Goal: Task Accomplishment & Management: Complete application form

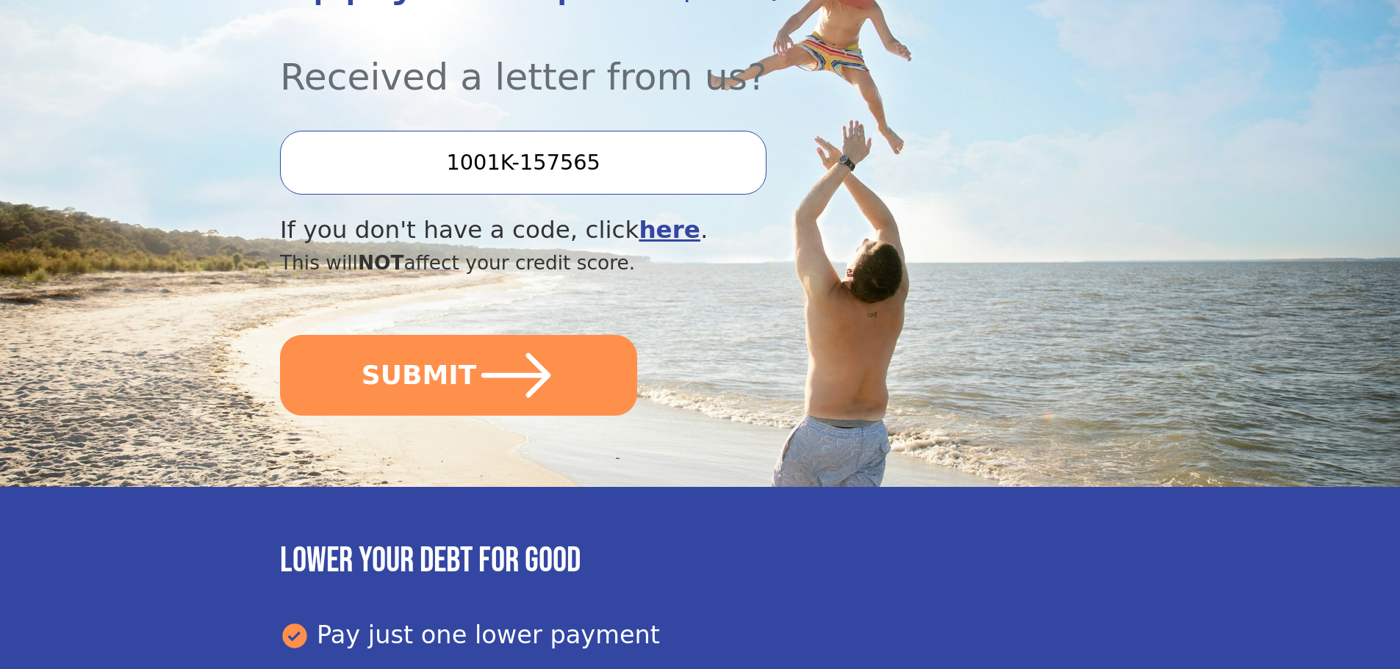
scroll to position [441, 0]
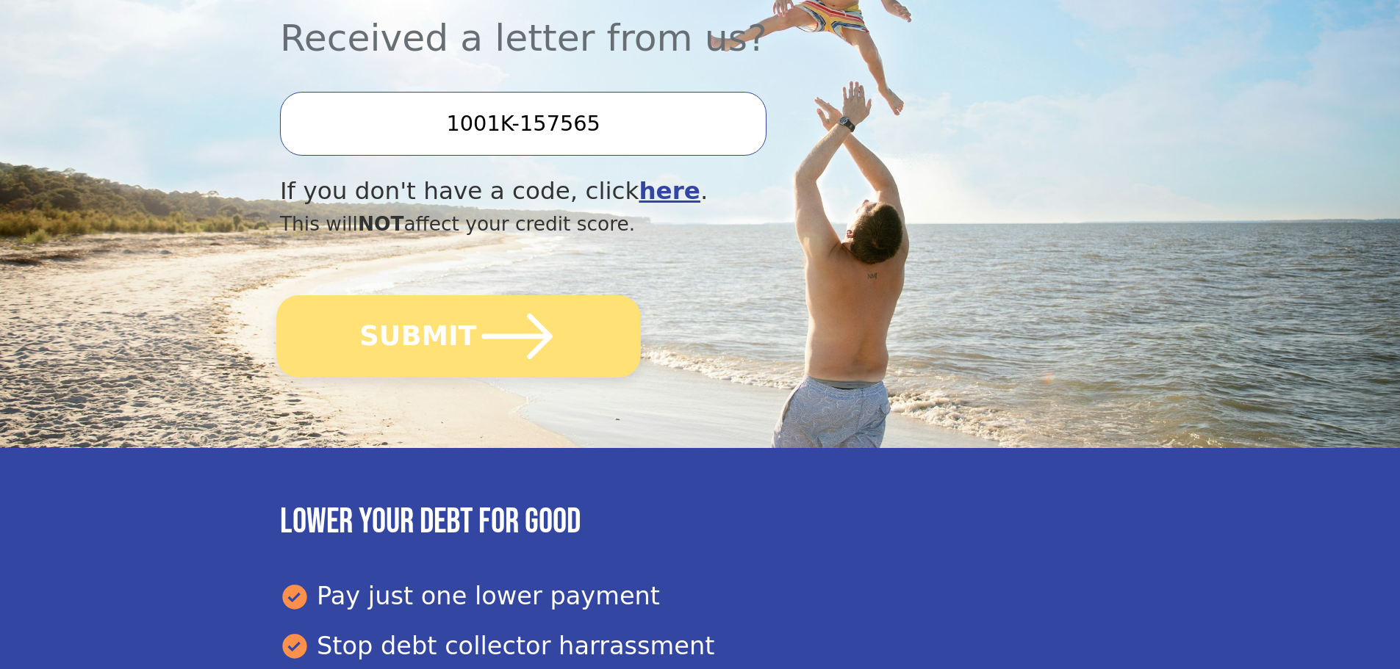
click at [540, 339] on icon "submit" at bounding box center [517, 337] width 71 height 46
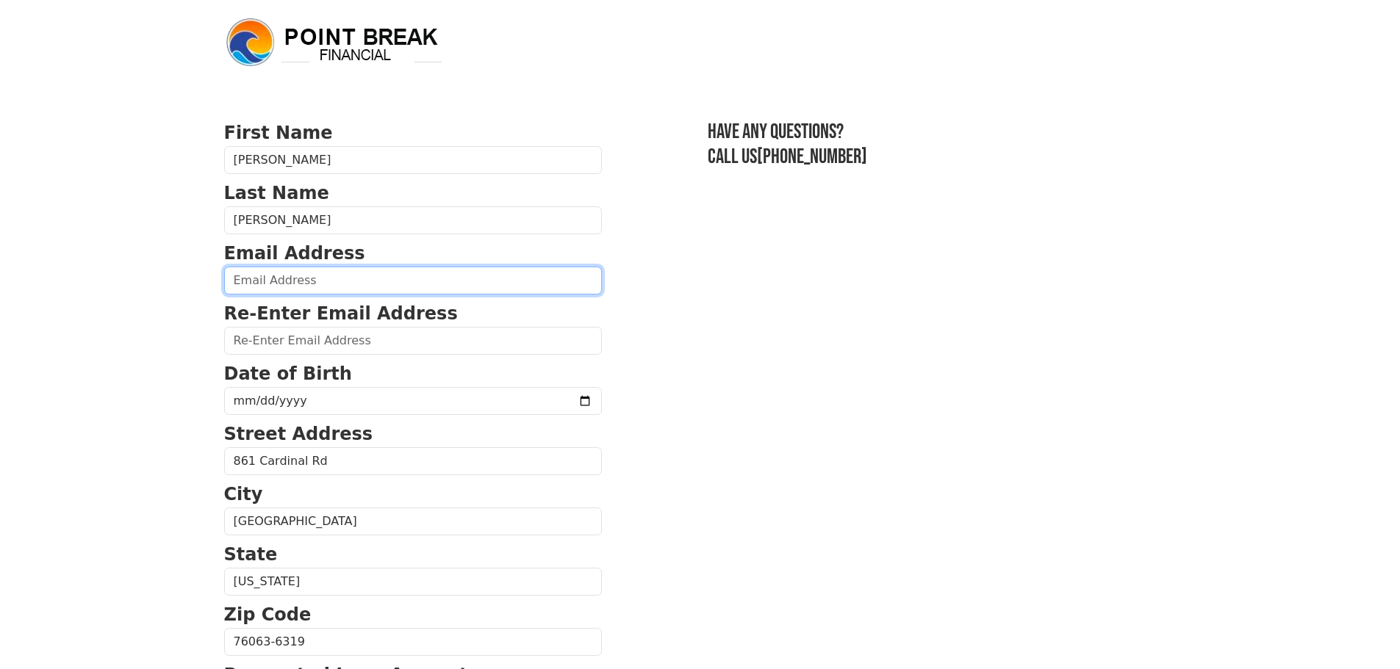
click at [357, 287] on input "email" at bounding box center [413, 281] width 378 height 28
type input "dirt.texas@gmail.com"
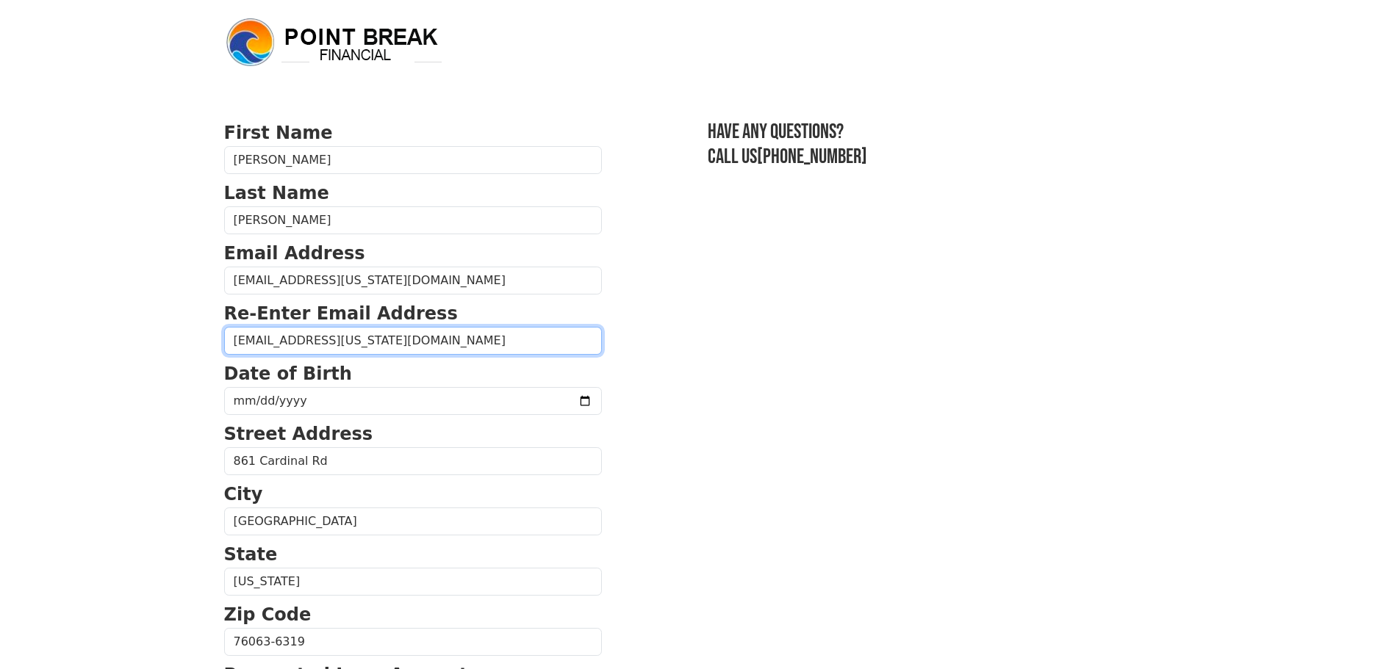
type input "dirt.texas@gmail.com"
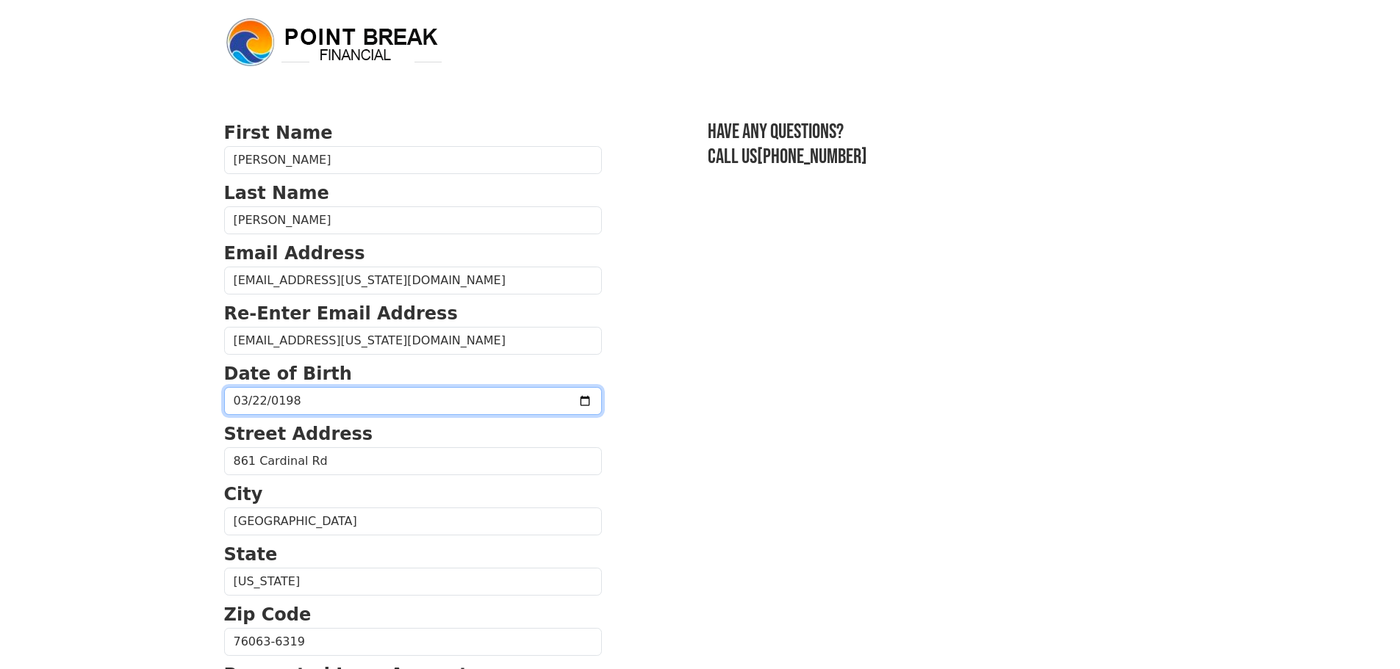
type input "1983-03-22"
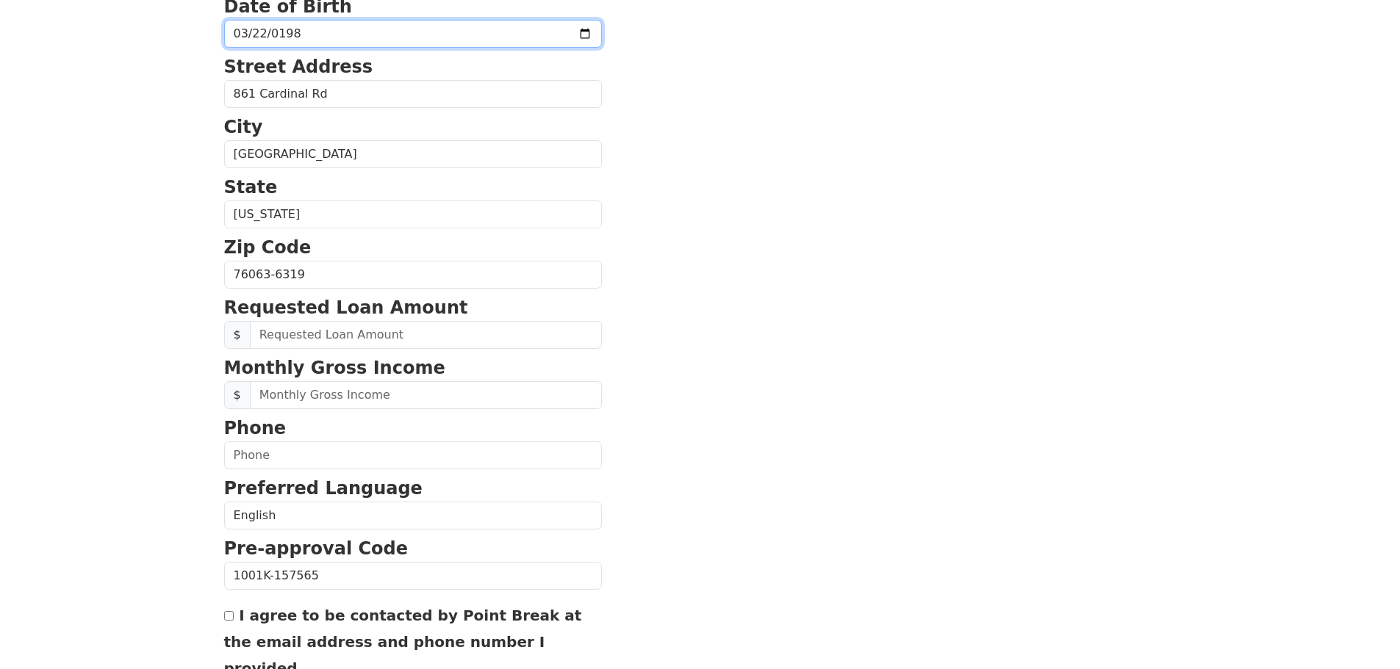
scroll to position [294, 0]
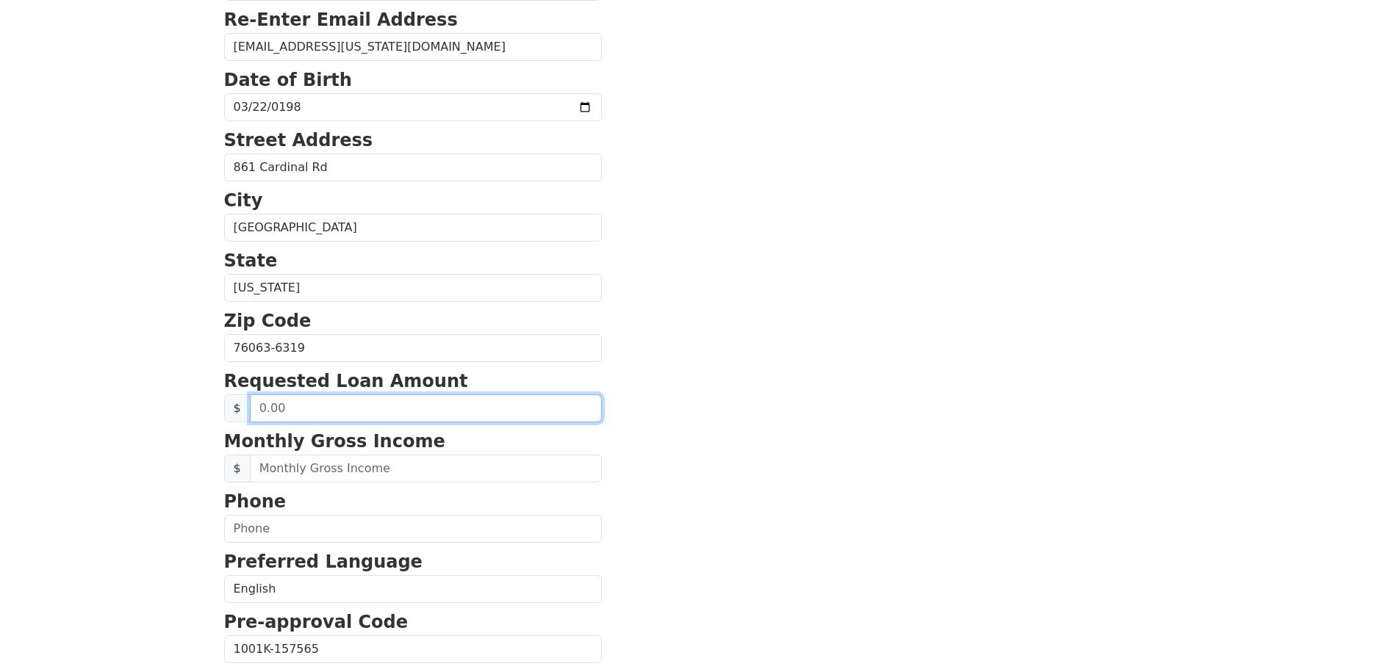
click at [414, 403] on input "text" at bounding box center [426, 409] width 352 height 28
type input "15,000.00"
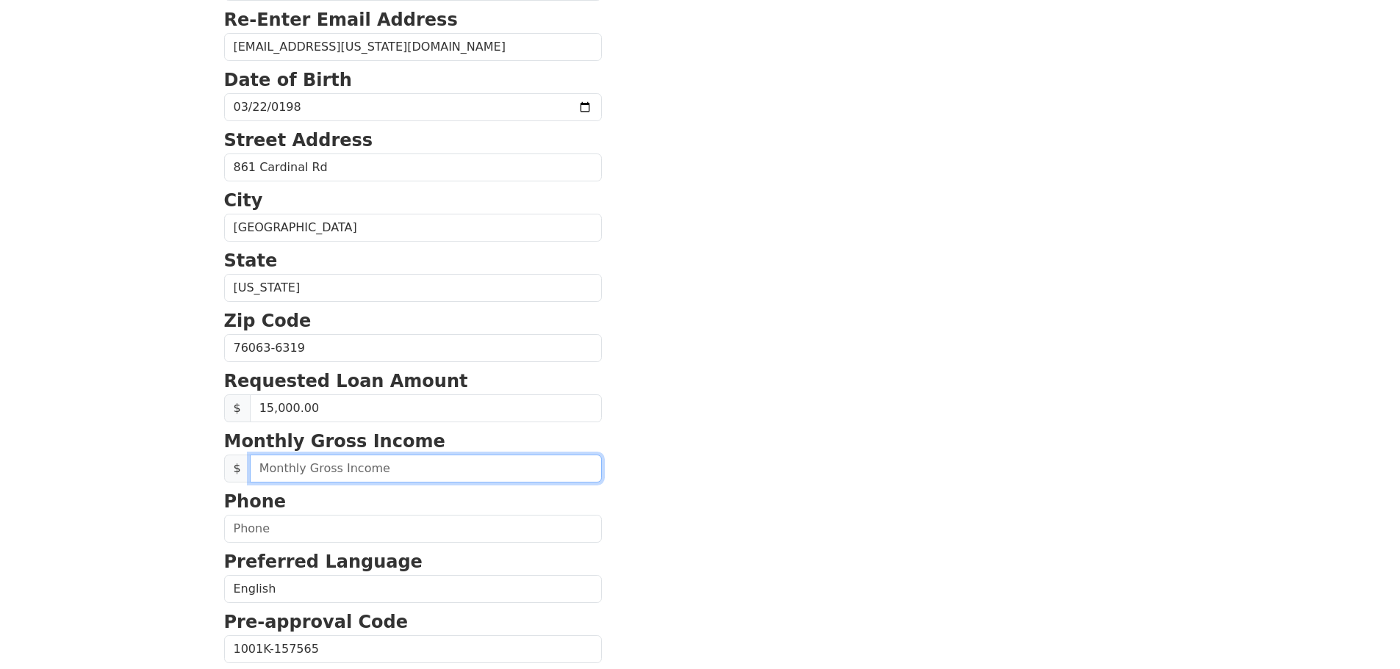
click at [414, 467] on input "text" at bounding box center [426, 469] width 352 height 28
type input "10,000.00"
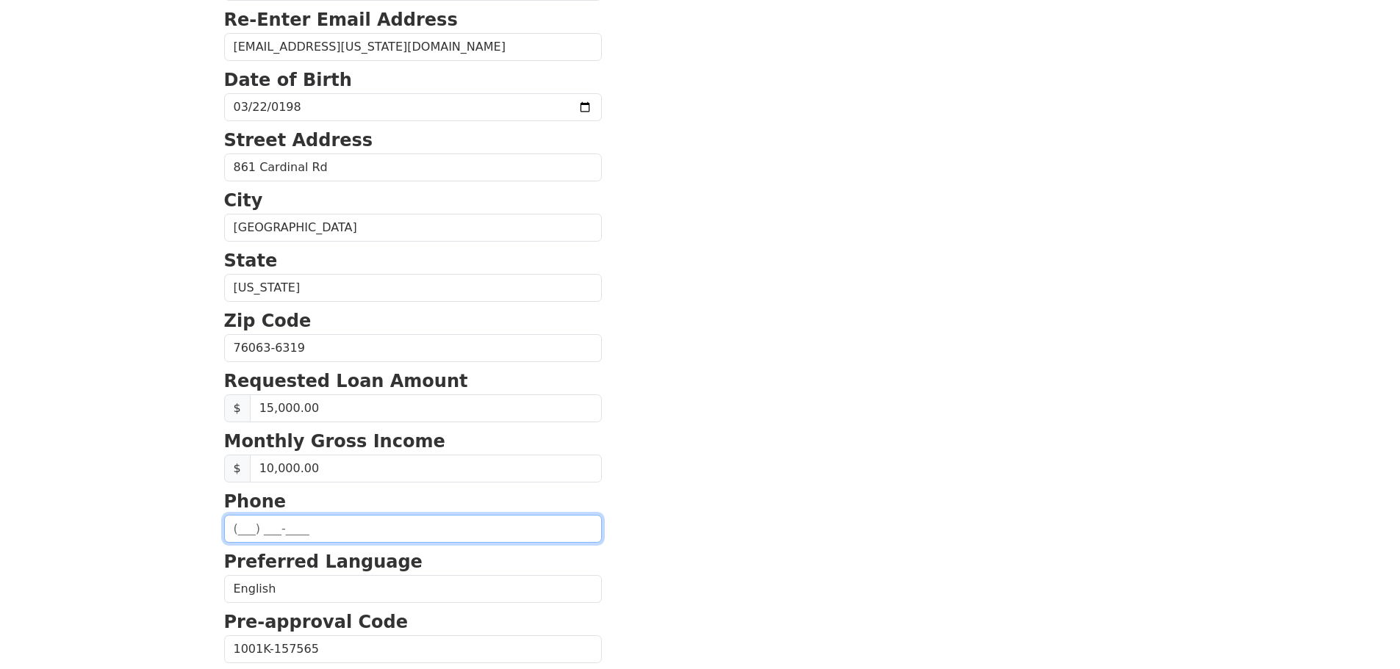
click at [325, 524] on input "text" at bounding box center [413, 529] width 378 height 28
type input "(214) 317-6133"
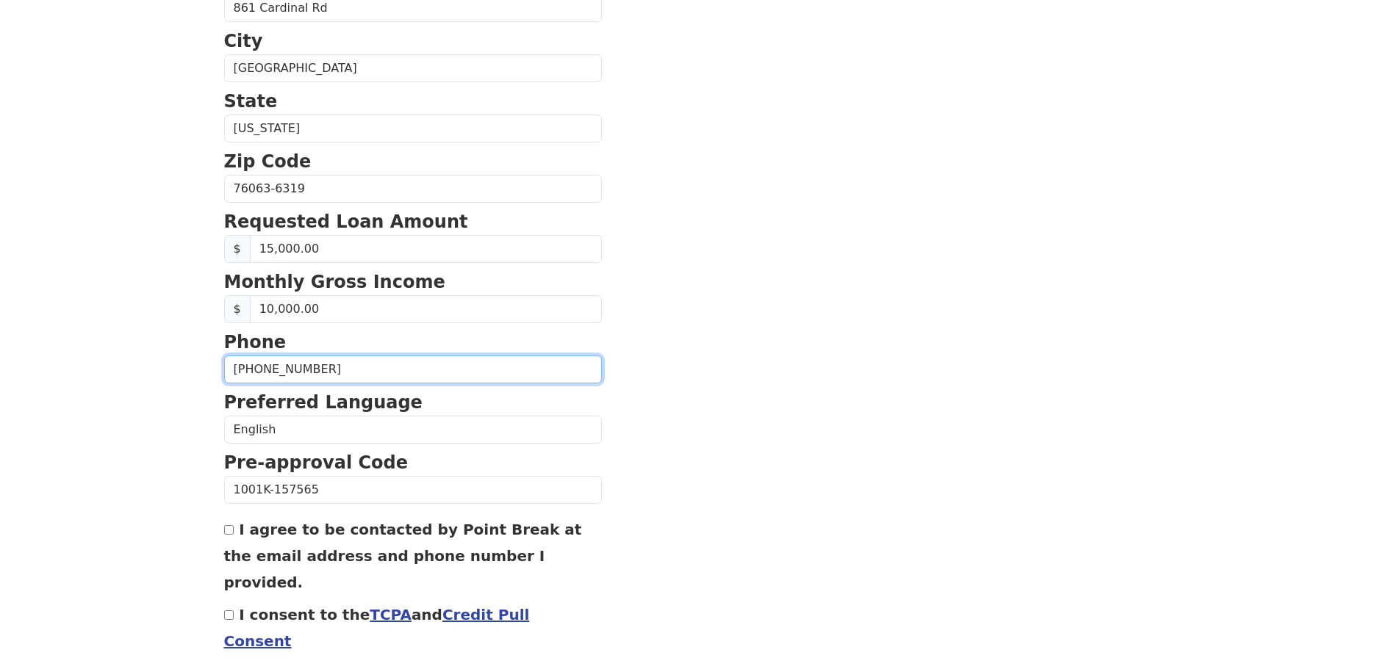
scroll to position [500, 0]
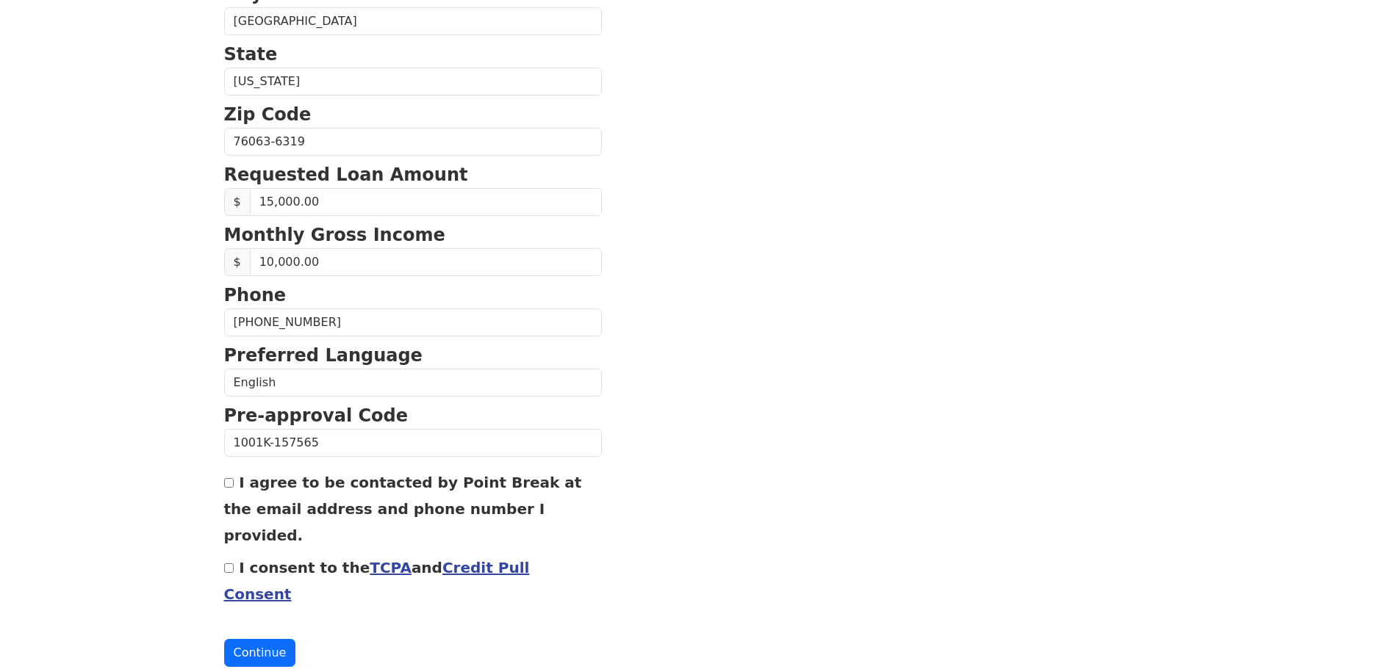
click at [226, 485] on input "I agree to be contacted by Point Break at the email address and phone number I …" at bounding box center [229, 483] width 10 height 10
checkbox input "true"
click at [227, 564] on input "I consent to the TCPA and Credit Pull Consent" at bounding box center [229, 569] width 10 height 10
checkbox input "true"
click at [272, 639] on button "Continue" at bounding box center [260, 653] width 72 height 28
